Goal: Transaction & Acquisition: Purchase product/service

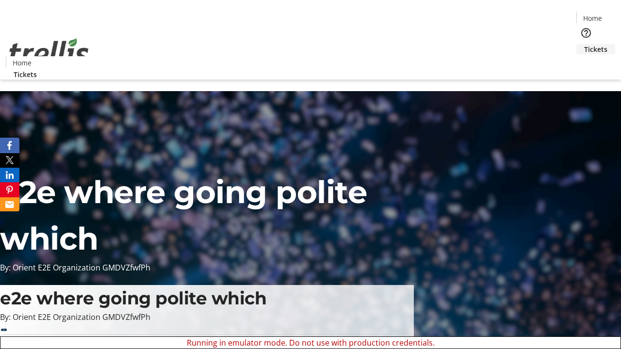
click at [584, 44] on span "Tickets" at bounding box center [595, 49] width 23 height 10
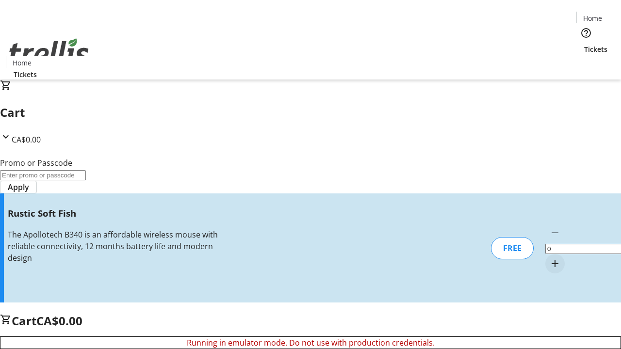
click at [549, 258] on mat-icon "Increment by one" at bounding box center [555, 264] width 12 height 12
type input "1"
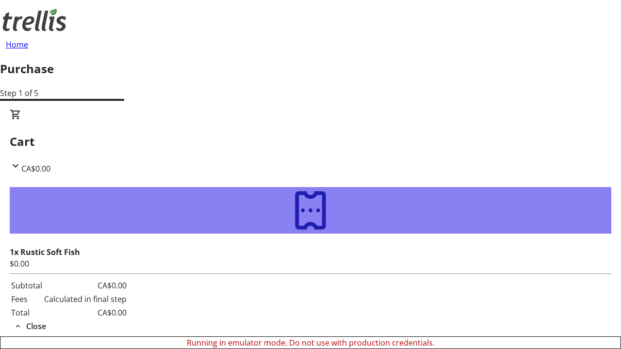
type input "[EMAIL_ADDRESS][DOMAIN_NAME]"
type input "Camryn"
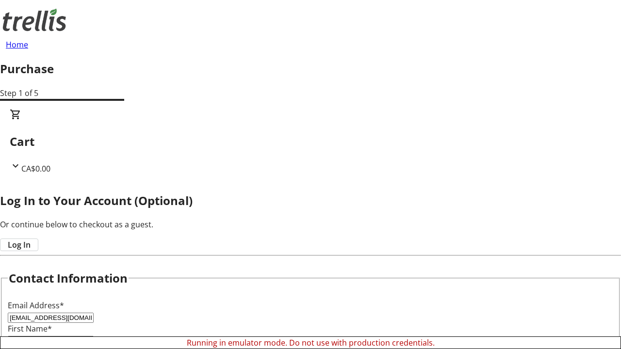
type input "[PERSON_NAME]"
